Goal: Complete application form: Complete application form

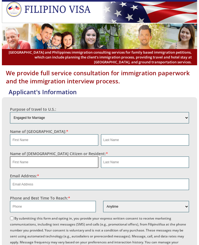
click at [41, 163] on input "text" at bounding box center [54, 161] width 88 height 11
paste input "Paolo"
type input "Paolo"
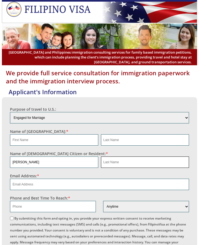
click at [116, 162] on input "text" at bounding box center [145, 161] width 88 height 11
paste input "Yap"
type input "Yap"
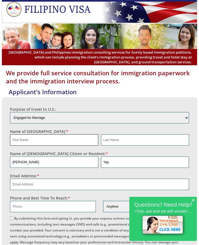
click at [36, 141] on input "text" at bounding box center [54, 139] width 88 height 11
type input "Jamie"
click at [126, 140] on input "text" at bounding box center [145, 139] width 88 height 11
type input "Bathan"
drag, startPoint x: 24, startPoint y: 140, endPoint x: -2, endPoint y: 140, distance: 26.2
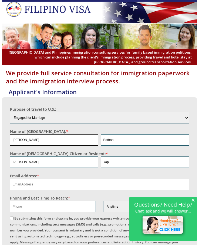
click at [26, 138] on input "Jamie" at bounding box center [54, 139] width 88 height 11
drag, startPoint x: 45, startPoint y: 140, endPoint x: -1, endPoint y: 140, distance: 45.9
type input "JamieAlyza"
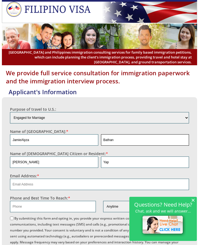
drag, startPoint x: 122, startPoint y: 139, endPoint x: 100, endPoint y: 138, distance: 21.9
click at [100, 138] on div "Bathan" at bounding box center [144, 139] width 89 height 11
click at [38, 186] on input "email" at bounding box center [99, 183] width 179 height 11
paste input "yappdyap33@gmail.com"
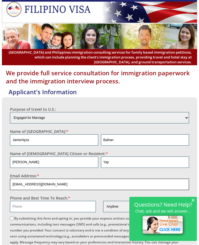
type input "yappdyap33@gmail.com"
click at [40, 201] on input "text" at bounding box center [53, 206] width 86 height 11
paste input "702 319 1590"
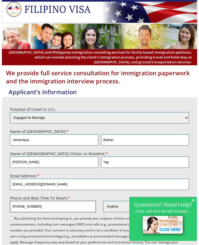
click at [19, 206] on input "702 319 1590" at bounding box center [53, 206] width 86 height 11
click at [25, 206] on input "702319 1590" at bounding box center [53, 206] width 86 height 11
type input "7023191590"
click at [14, 218] on input "By submitting this form and opting in, you provide your express written consent…" at bounding box center [12, 218] width 4 height 4
checkbox input "true"
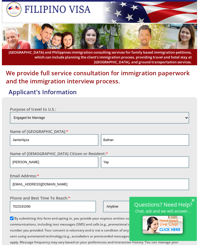
click at [193, 200] on span "×" at bounding box center [193, 199] width 4 height 5
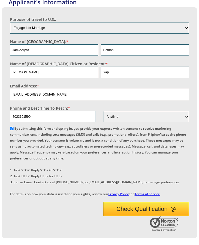
scroll to position [90, 0]
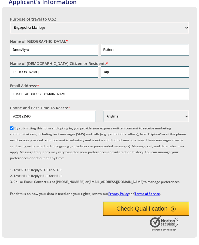
click at [125, 215] on button "Check Qualification" at bounding box center [146, 208] width 86 height 14
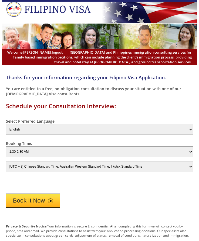
select select "-480"
click at [35, 202] on button "Book It Now" at bounding box center [33, 200] width 54 height 14
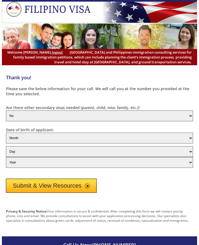
click at [45, 179] on button "Submit & View Resources" at bounding box center [51, 185] width 91 height 14
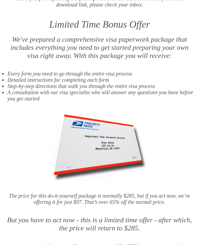
scroll to position [89, 0]
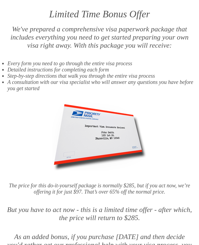
click at [132, 104] on img at bounding box center [99, 136] width 95 height 68
drag, startPoint x: 142, startPoint y: 67, endPoint x: 134, endPoint y: 44, distance: 23.9
click at [142, 66] on li "Detailed instructions for completing each form" at bounding box center [102, 69] width 190 height 6
